Goal: Task Accomplishment & Management: Use online tool/utility

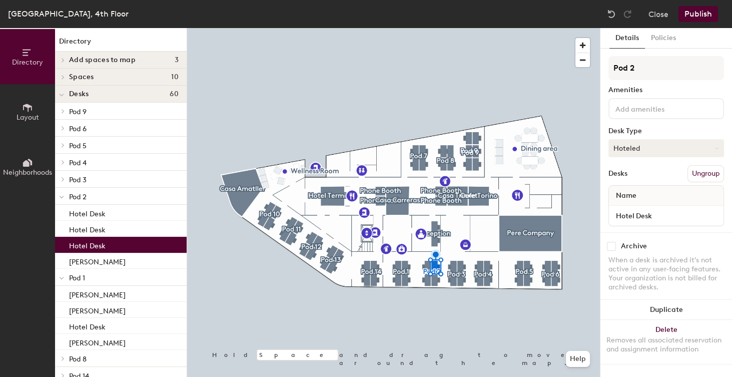
click at [627, 148] on button "Hoteled" at bounding box center [666, 148] width 116 height 18
click at [628, 177] on div "Assigned" at bounding box center [659, 179] width 100 height 15
click at [658, 215] on input "Hotel Desk" at bounding box center [666, 216] width 111 height 14
click at [664, 217] on input "[PERSON_NAME]" at bounding box center [666, 216] width 111 height 14
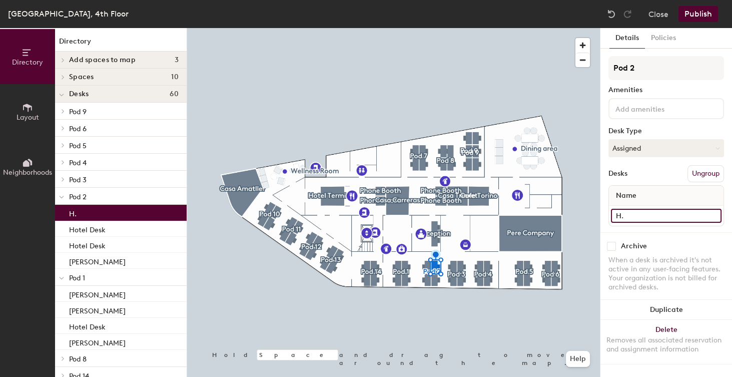
click at [598, 212] on div "Directory Layout Neighborhoods Directory Add spaces to map 3 [GEOGRAPHIC_DATA] …" at bounding box center [366, 202] width 732 height 349
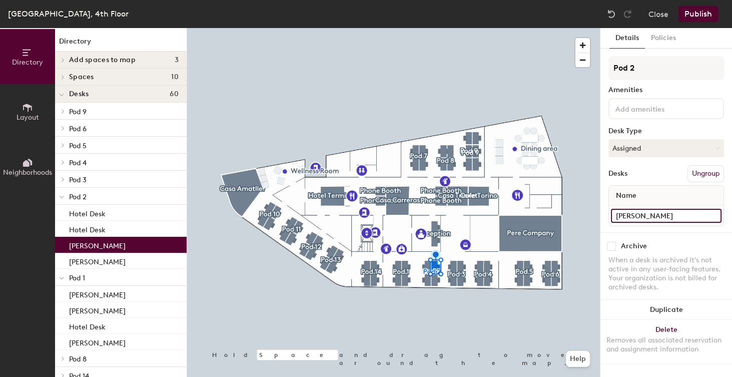
type input "[PERSON_NAME]"
click at [701, 14] on button "Publish" at bounding box center [698, 14] width 40 height 16
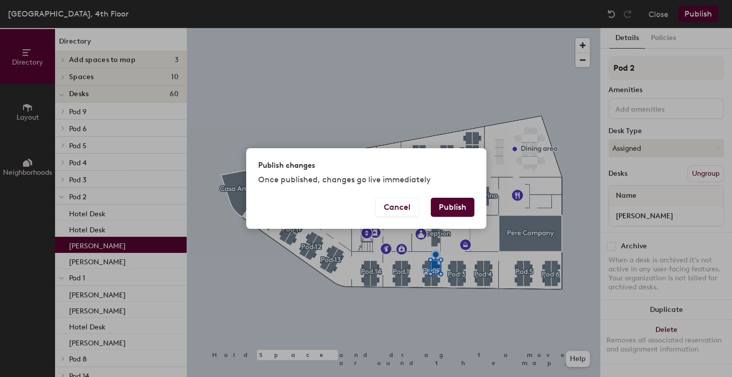
click at [455, 207] on button "Publish" at bounding box center [453, 207] width 44 height 19
